Goal: Task Accomplishment & Management: Use online tool/utility

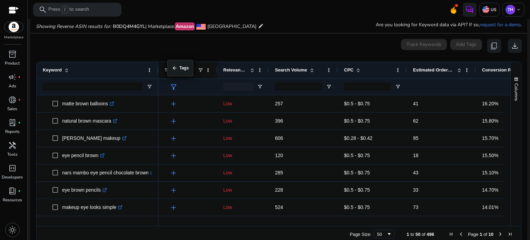
drag, startPoint x: 161, startPoint y: 63, endPoint x: 171, endPoint y: 64, distance: 9.3
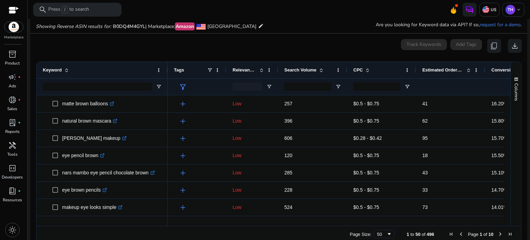
drag, startPoint x: 157, startPoint y: 66, endPoint x: 167, endPoint y: 66, distance: 9.3
click at [167, 66] on div at bounding box center [167, 70] width 3 height 17
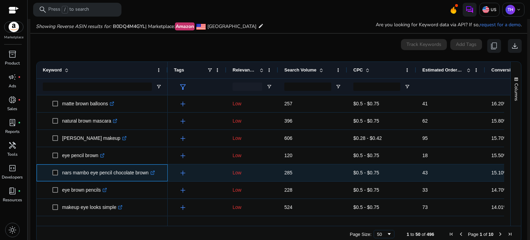
click at [154, 170] on icon ".st0{fill:#2c8af8}" at bounding box center [152, 172] width 4 height 4
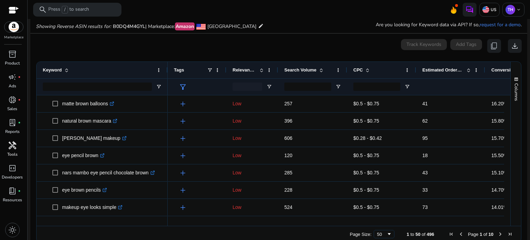
click at [10, 144] on span "handyman" at bounding box center [12, 145] width 8 height 8
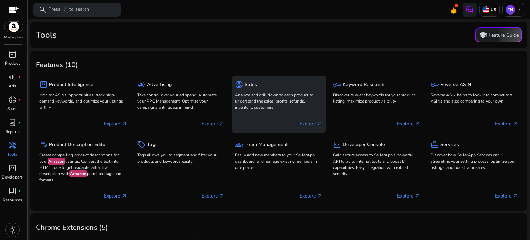
click at [310, 122] on p "Explore arrow_outward" at bounding box center [310, 123] width 23 height 7
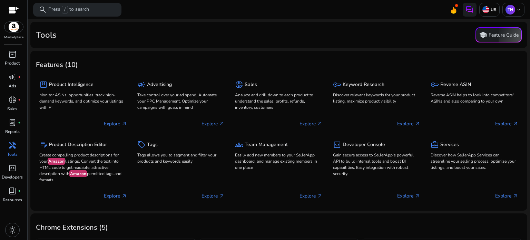
click at [223, 22] on mat-card "Tools school Feature Guide" at bounding box center [278, 35] width 496 height 26
click at [11, 147] on span "handyman" at bounding box center [12, 145] width 8 height 8
click at [201, 23] on mat-card "Tools school Feature Guide" at bounding box center [278, 35] width 496 height 26
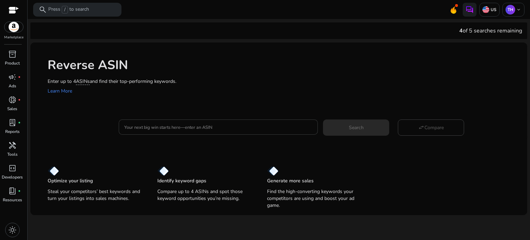
click at [240, 122] on div at bounding box center [218, 126] width 188 height 15
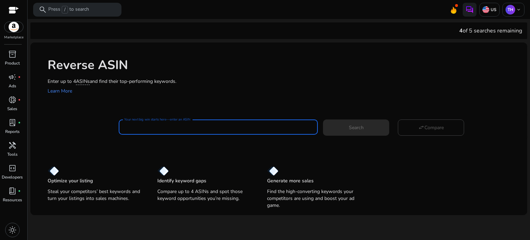
paste input "**********"
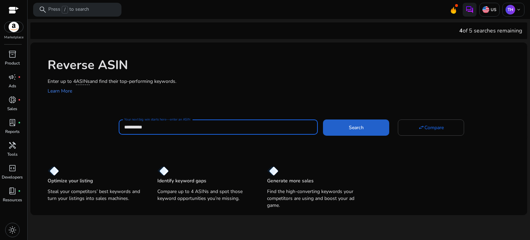
type input "**********"
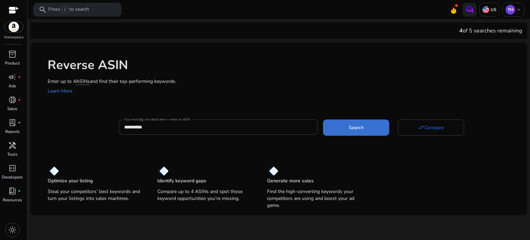
click at [349, 128] on span "Search" at bounding box center [356, 127] width 15 height 7
